Goal: Information Seeking & Learning: Learn about a topic

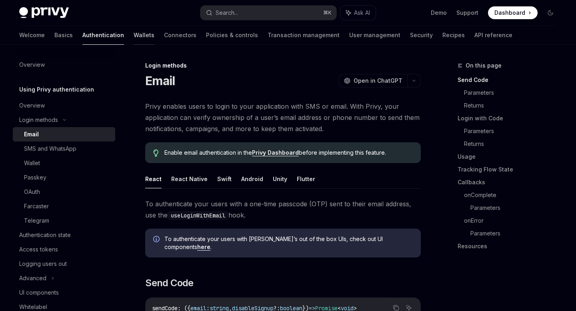
click at [134, 36] on link "Wallets" at bounding box center [144, 35] width 21 height 19
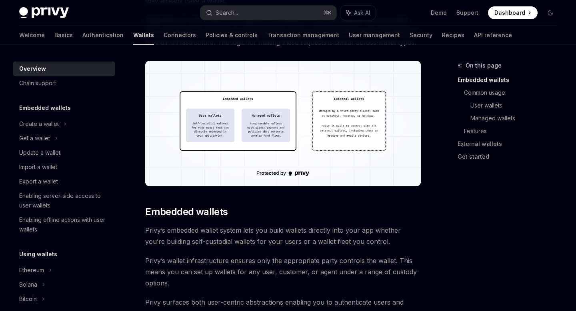
scroll to position [244, 0]
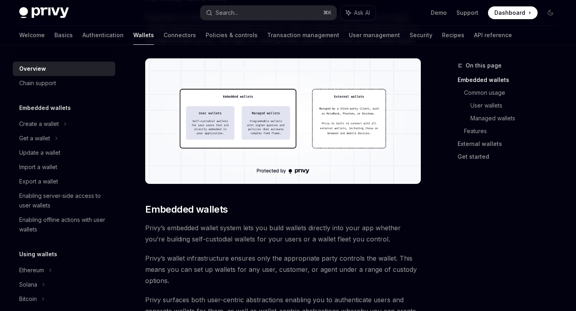
click at [445, 16] on ul "Demo Support Dashboard Dashboard" at bounding box center [484, 12] width 107 height 13
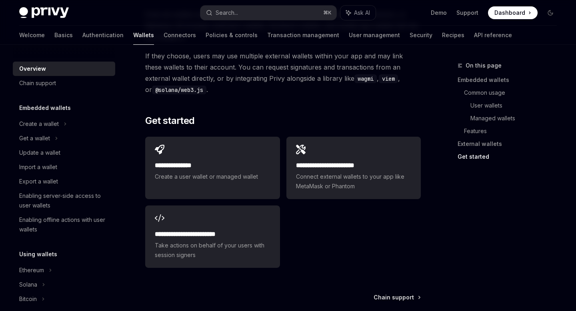
scroll to position [1275, 0]
click at [437, 14] on link "Demo" at bounding box center [439, 13] width 16 height 8
click at [66, 126] on icon at bounding box center [65, 124] width 3 height 10
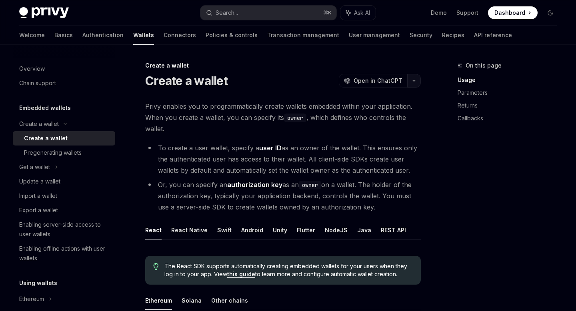
click at [416, 80] on button "button" at bounding box center [414, 81] width 14 height 14
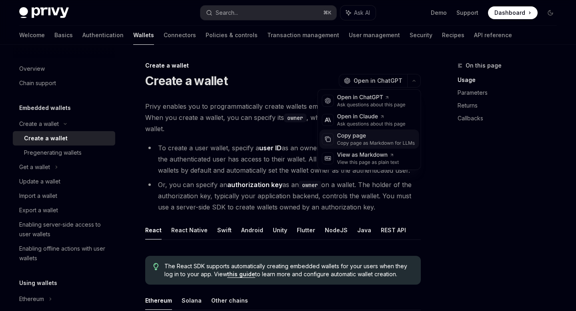
click at [351, 146] on div "Copy page as Markdown for LLMs" at bounding box center [376, 143] width 78 height 6
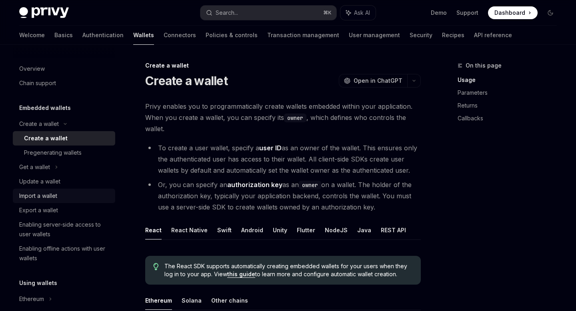
click at [59, 193] on div "Import a wallet" at bounding box center [64, 196] width 91 height 10
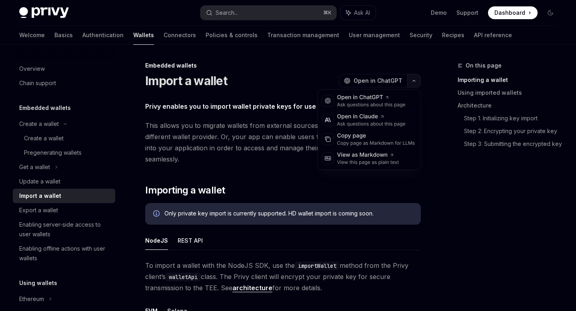
click at [413, 82] on icon "button" at bounding box center [414, 80] width 10 height 3
click at [373, 139] on div "Copy page" at bounding box center [376, 136] width 78 height 8
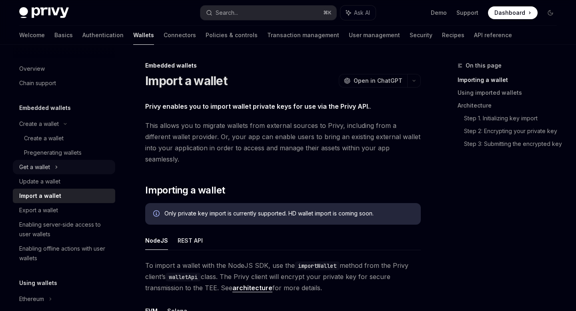
click at [56, 168] on icon at bounding box center [56, 167] width 3 height 10
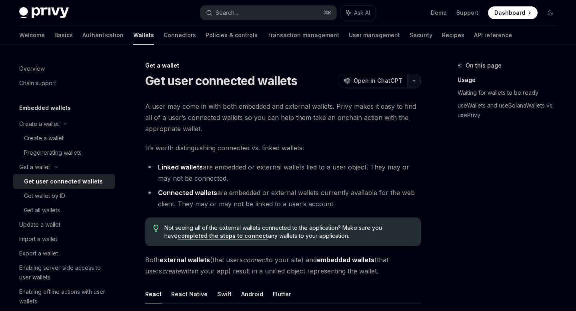
click at [415, 82] on button "button" at bounding box center [414, 81] width 14 height 14
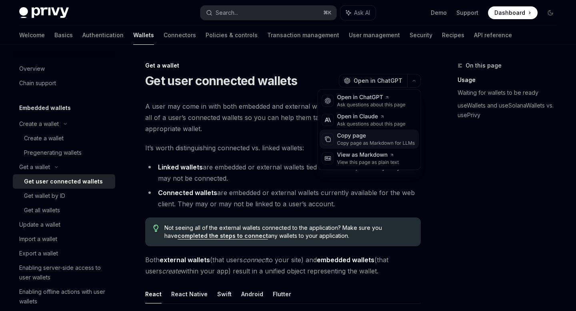
click at [367, 137] on div "Copy page" at bounding box center [376, 136] width 78 height 8
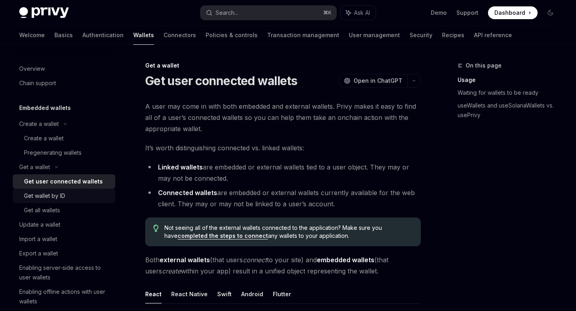
click at [76, 198] on div "Get wallet by ID" at bounding box center [67, 196] width 86 height 10
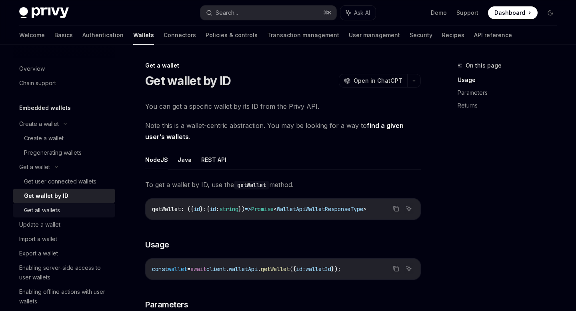
click at [72, 208] on div "Get all wallets" at bounding box center [67, 211] width 86 height 10
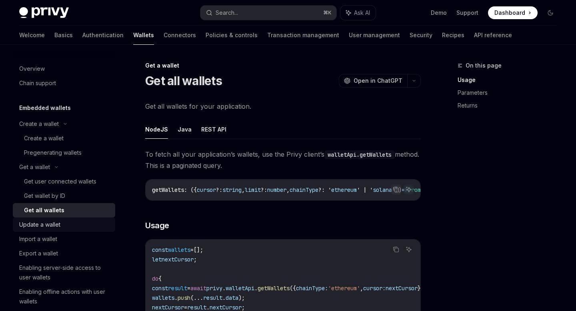
click at [70, 220] on div "Update a wallet" at bounding box center [64, 225] width 91 height 10
type textarea "*"
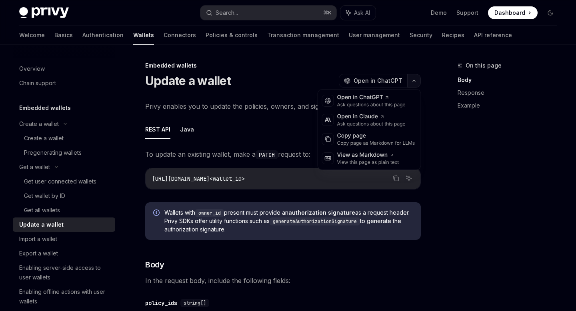
click at [414, 74] on button "button" at bounding box center [414, 81] width 14 height 14
click at [375, 134] on div "Copy page" at bounding box center [376, 136] width 78 height 8
